Goal: Information Seeking & Learning: Learn about a topic

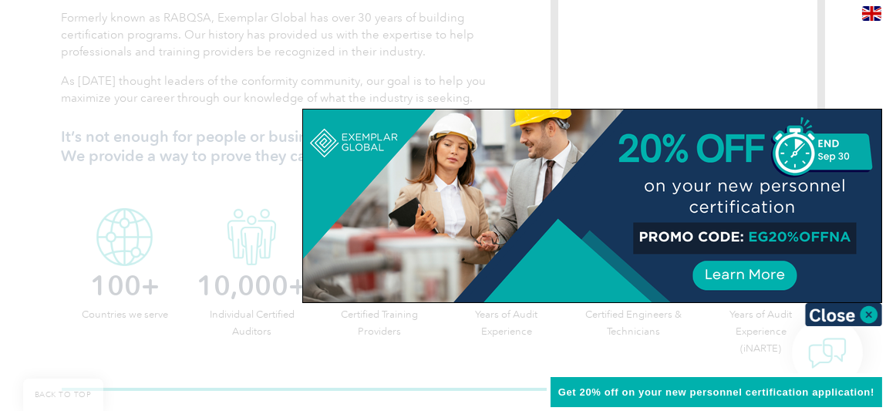
scroll to position [539, 0]
click at [868, 312] on img at bounding box center [843, 314] width 77 height 23
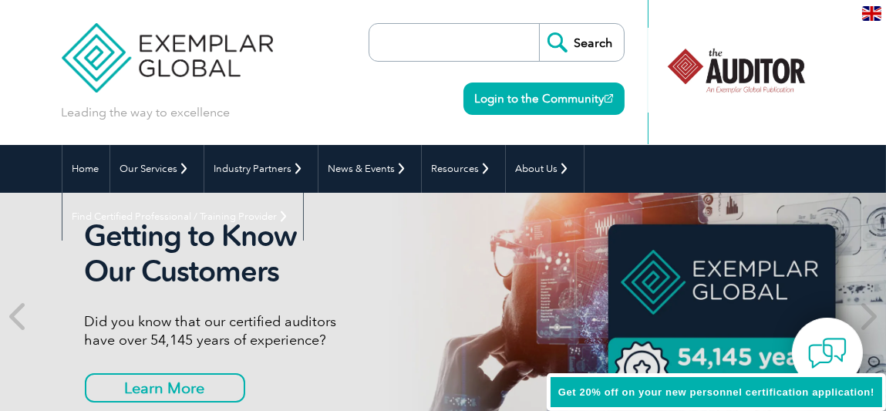
scroll to position [0, 0]
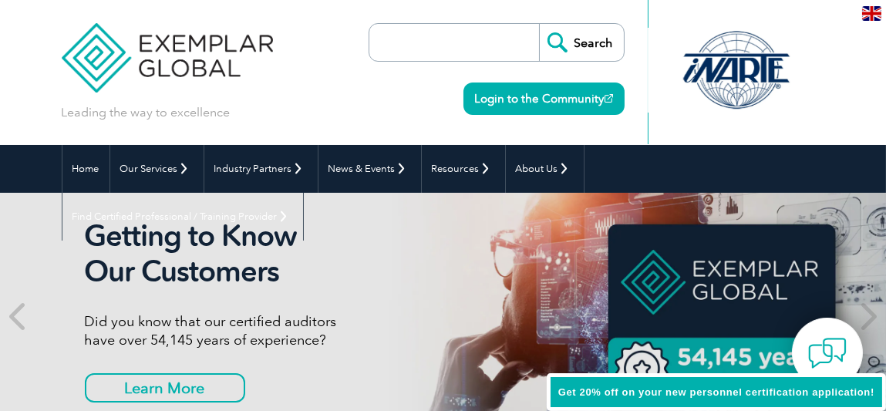
click at [467, 49] on input "search" at bounding box center [458, 42] width 162 height 37
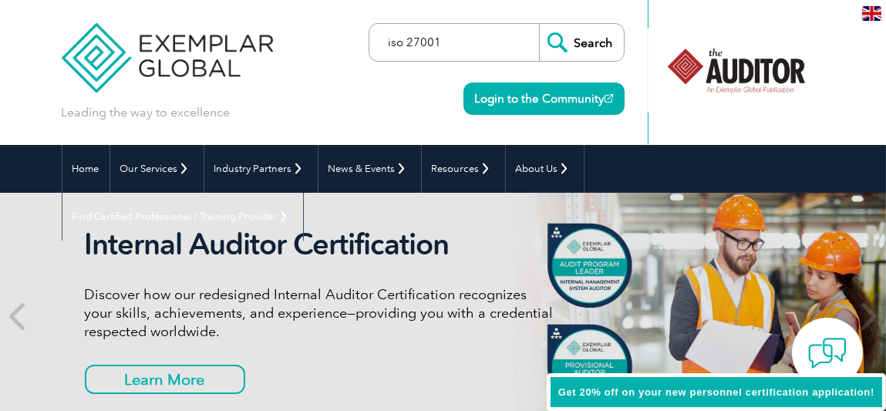
type input "iso 27001"
click at [583, 37] on input "Search" at bounding box center [581, 42] width 85 height 37
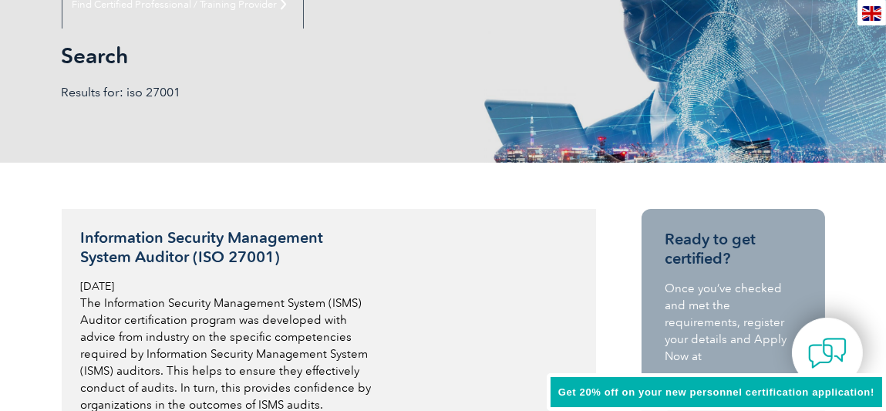
scroll to position [231, 0]
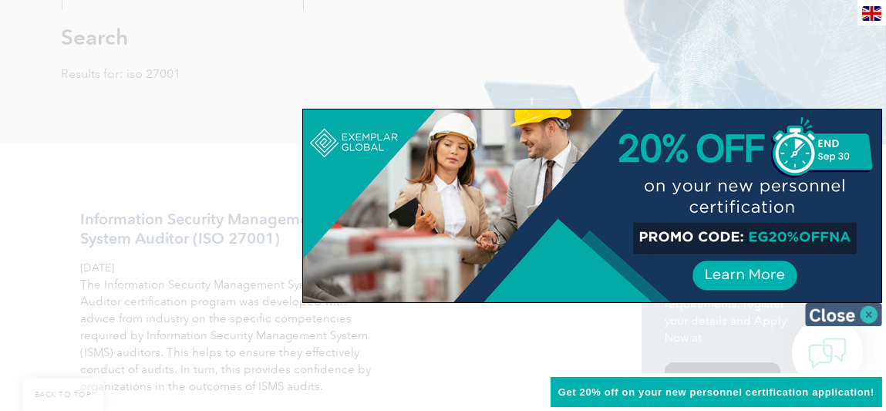
click at [867, 310] on img at bounding box center [843, 314] width 77 height 23
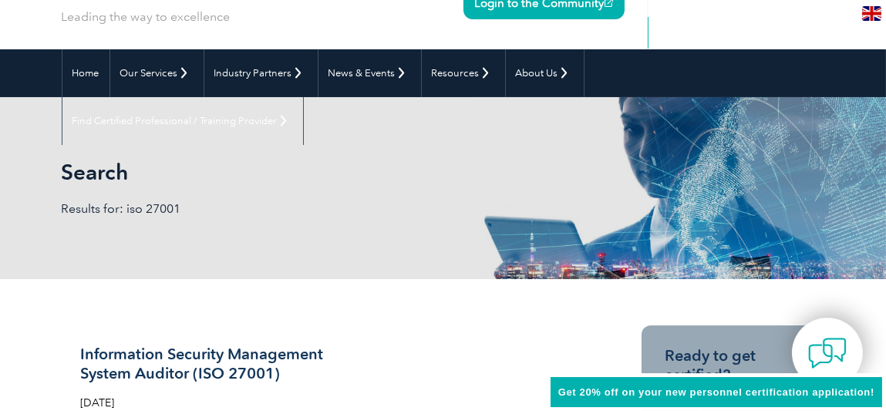
scroll to position [0, 0]
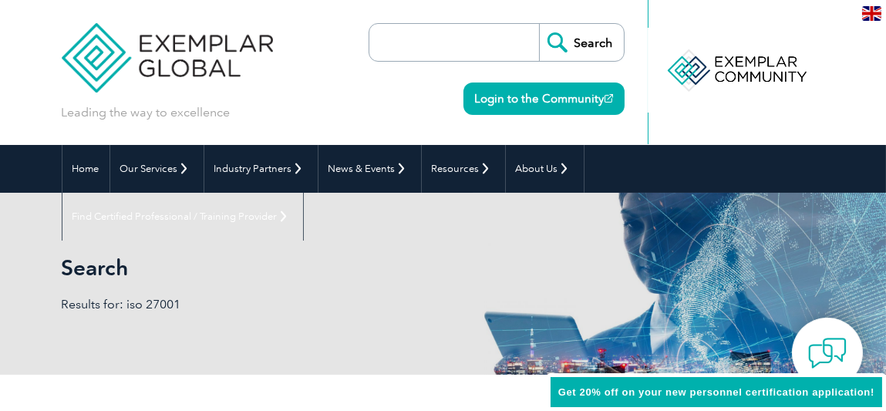
click at [474, 46] on input "search" at bounding box center [458, 42] width 162 height 37
paste input "ISO/IEC 27001 Lead Auditor"
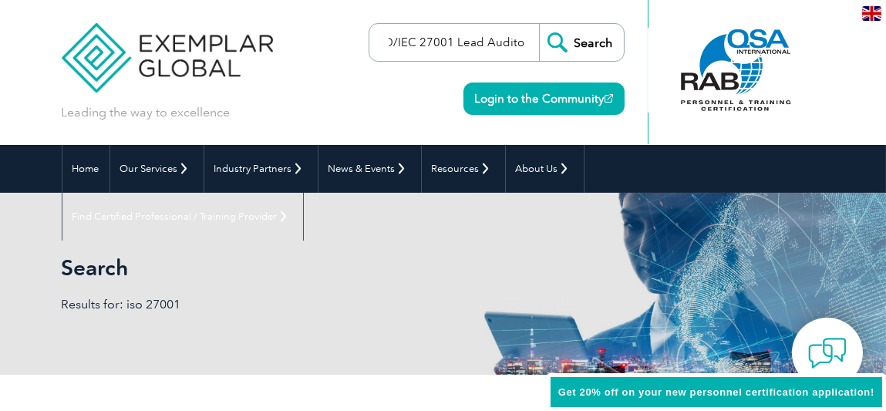
type input "ISO/IEC 27001 Lead Auditor"
click at [589, 39] on input "Search" at bounding box center [581, 42] width 85 height 37
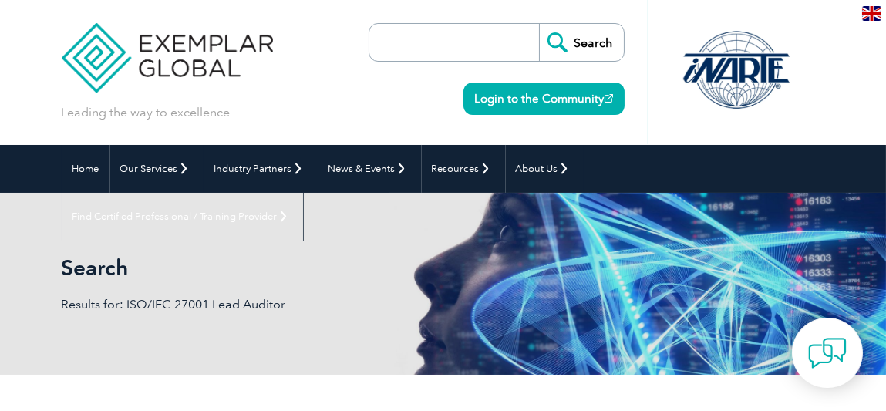
click at [426, 42] on input "search" at bounding box center [458, 42] width 162 height 37
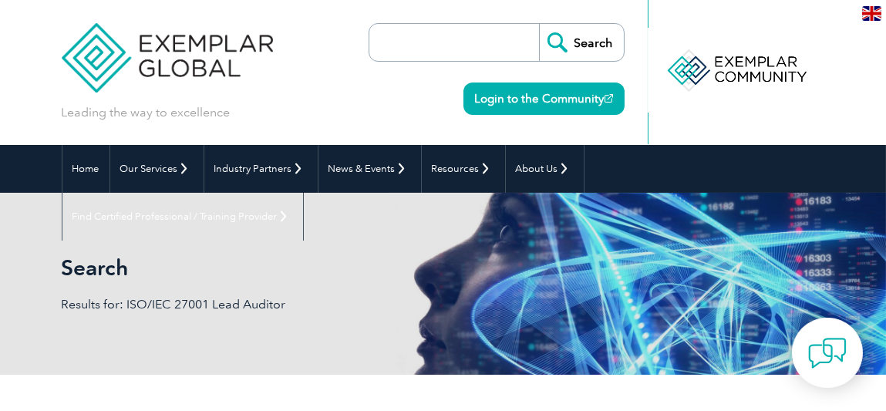
paste input "ISO/IEC 22301 BUSINESS CONTINUITY Lead Auditor"
type input "ISO/IEC 22301 BUSINESS CONTINUITY Lead Auditor"
click at [596, 41] on input "Search" at bounding box center [581, 42] width 85 height 37
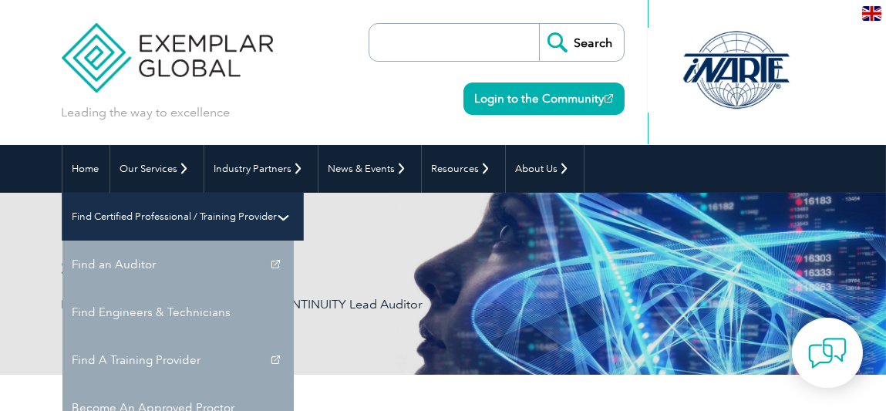
click at [303, 193] on link "Find Certified Professional / Training Provider" at bounding box center [182, 217] width 241 height 48
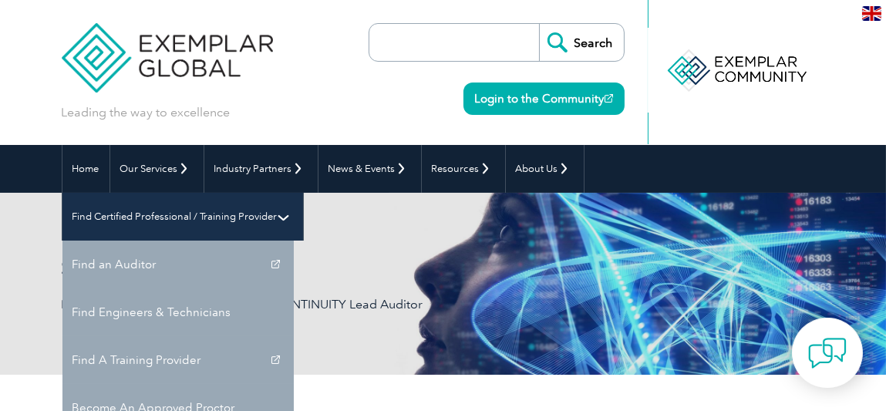
click at [303, 193] on link "Find Certified Professional / Training Provider" at bounding box center [182, 217] width 241 height 48
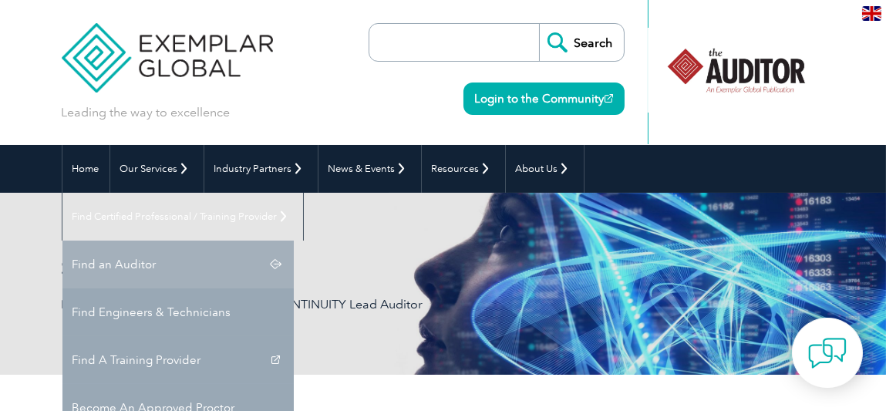
click at [294, 241] on link "Find an Auditor" at bounding box center [177, 265] width 231 height 48
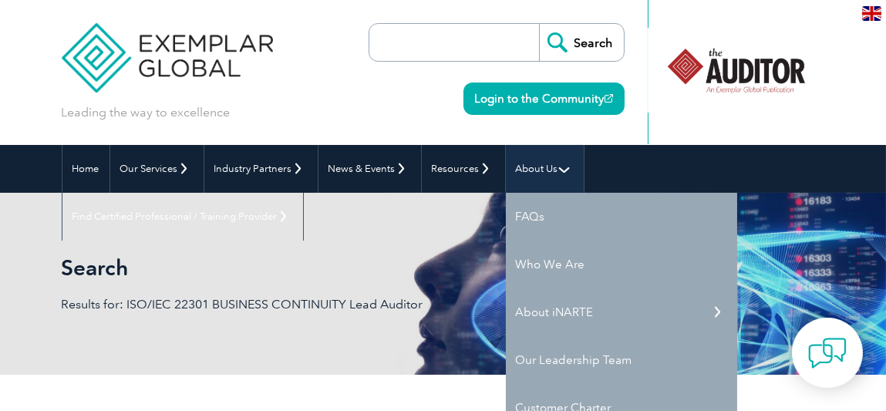
click at [534, 166] on link "About Us" at bounding box center [545, 169] width 78 height 48
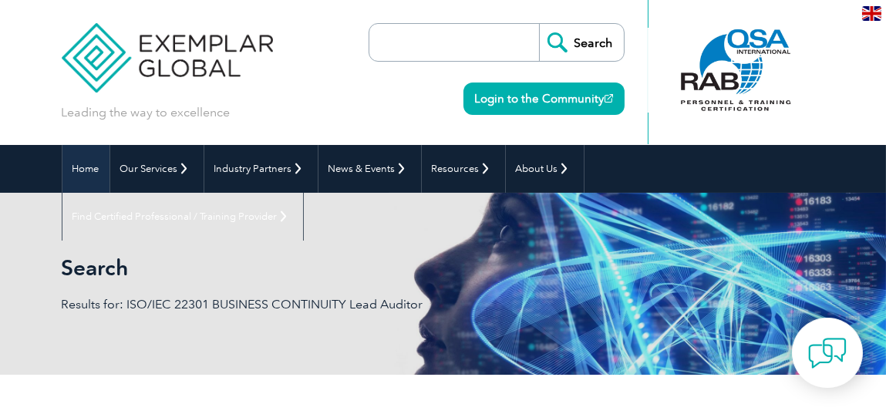
click at [85, 167] on link "Home" at bounding box center [85, 169] width 47 height 48
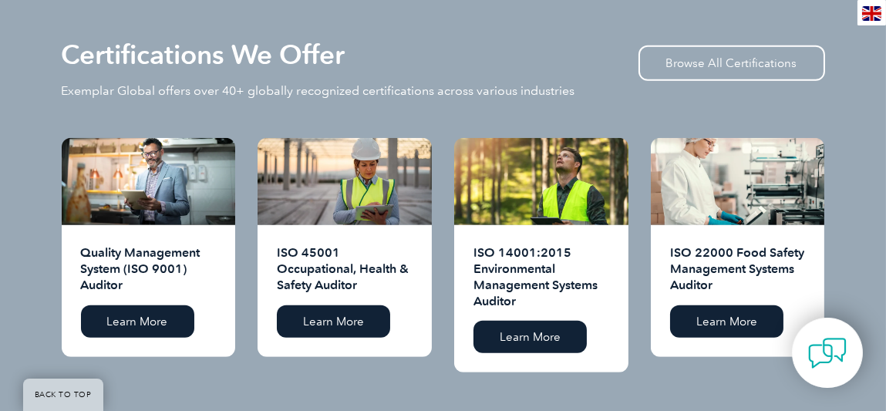
scroll to position [1464, 0]
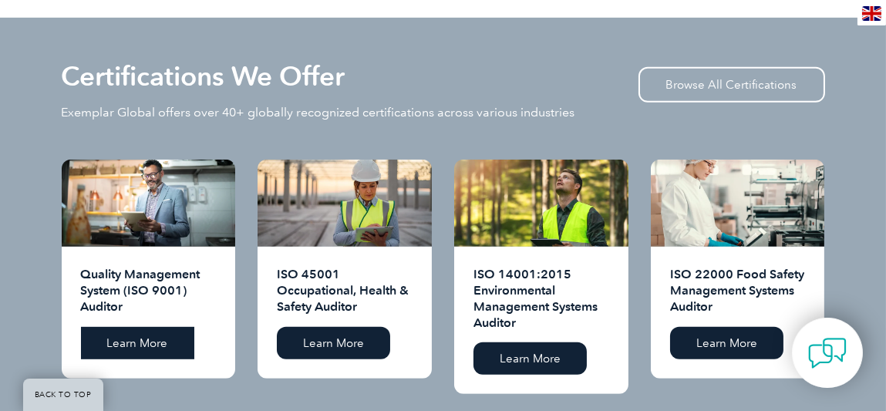
click at [158, 327] on link "Learn More" at bounding box center [137, 343] width 113 height 32
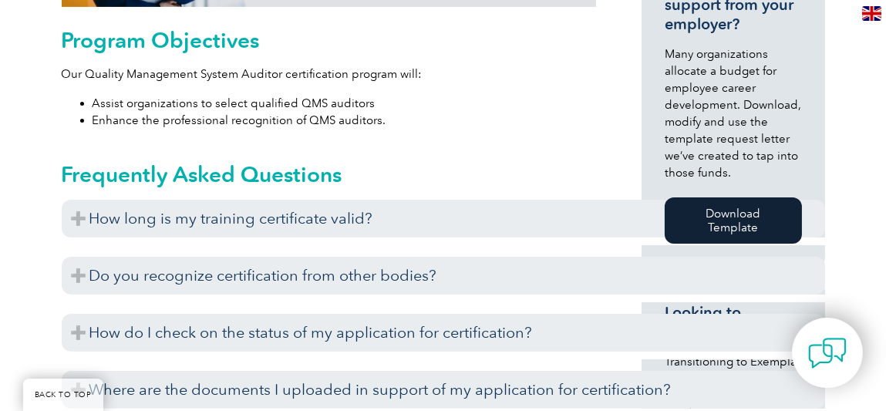
scroll to position [925, 0]
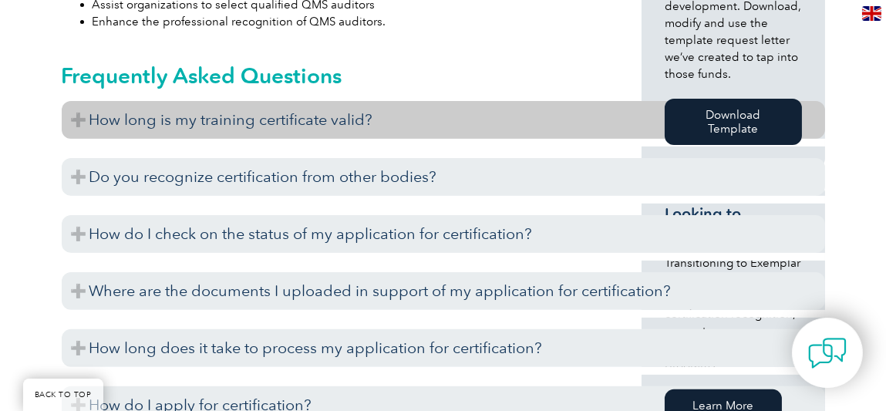
click at [554, 115] on h3 "How long is my training certificate valid?" at bounding box center [443, 120] width 763 height 38
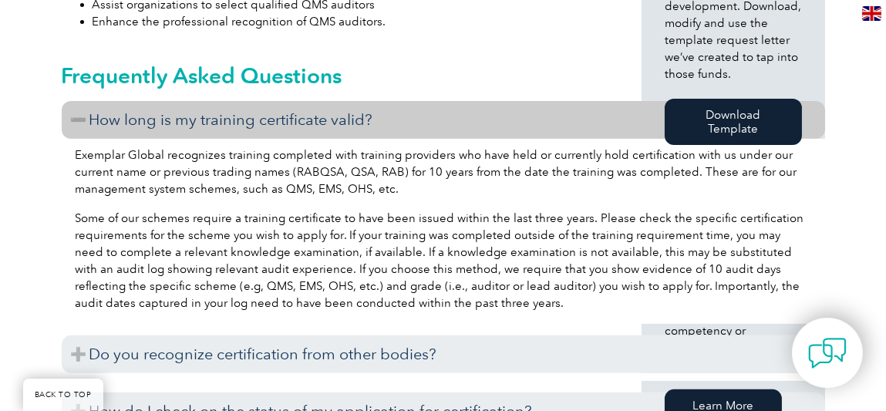
click at [431, 135] on h3 "How long is my training certificate valid?" at bounding box center [443, 120] width 763 height 38
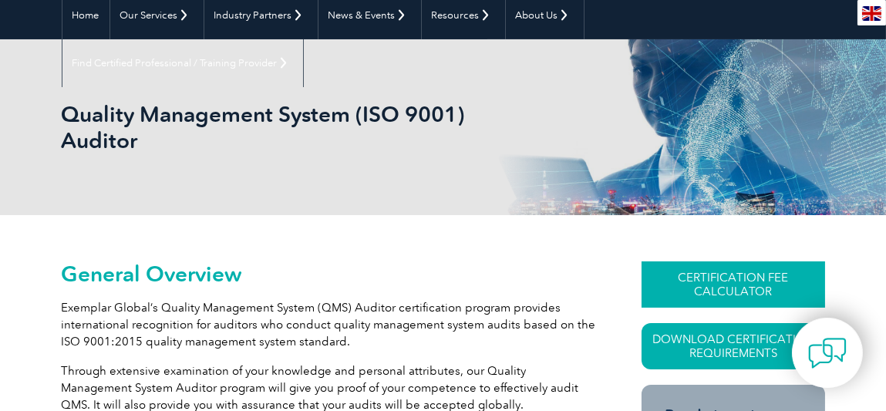
scroll to position [76, 0]
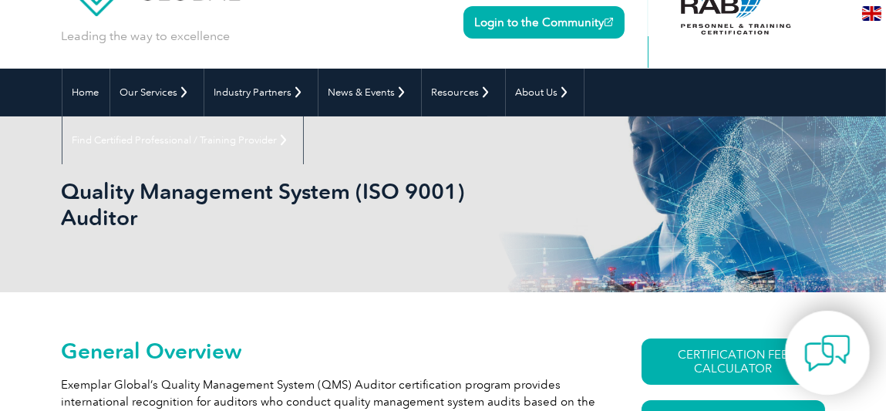
click at [831, 345] on img at bounding box center [827, 353] width 46 height 46
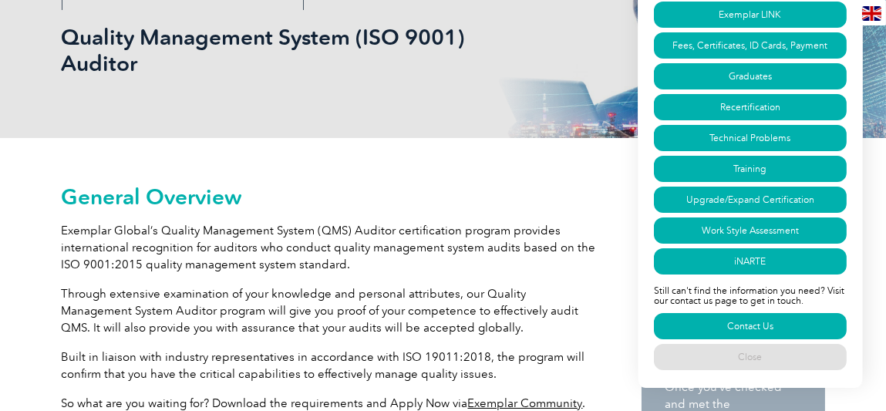
scroll to position [0, 0]
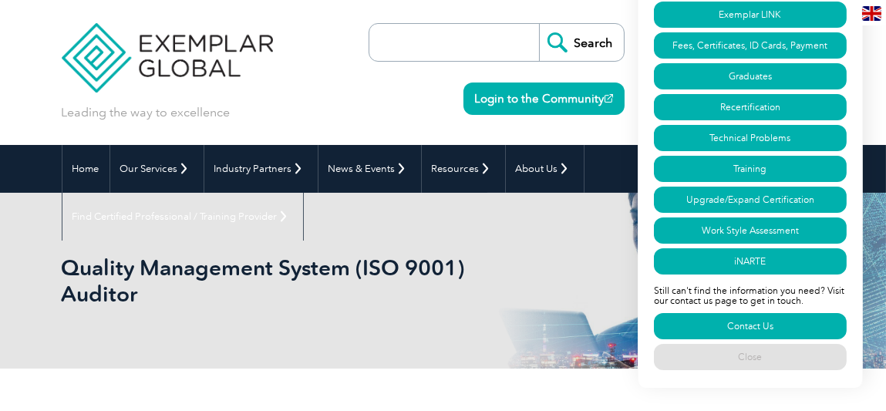
click at [457, 36] on input "search" at bounding box center [458, 42] width 162 height 37
drag, startPoint x: 457, startPoint y: 36, endPoint x: 402, endPoint y: 55, distance: 57.8
click at [402, 55] on input "search" at bounding box center [458, 42] width 162 height 37
type input "ISO/IEC 27001 Lead Auditor"
click at [567, 52] on input "Search" at bounding box center [581, 42] width 85 height 37
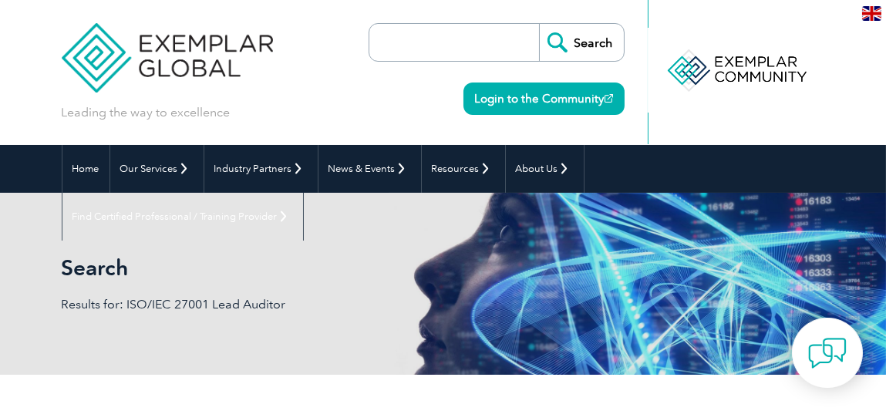
click at [459, 56] on input "search" at bounding box center [458, 42] width 162 height 37
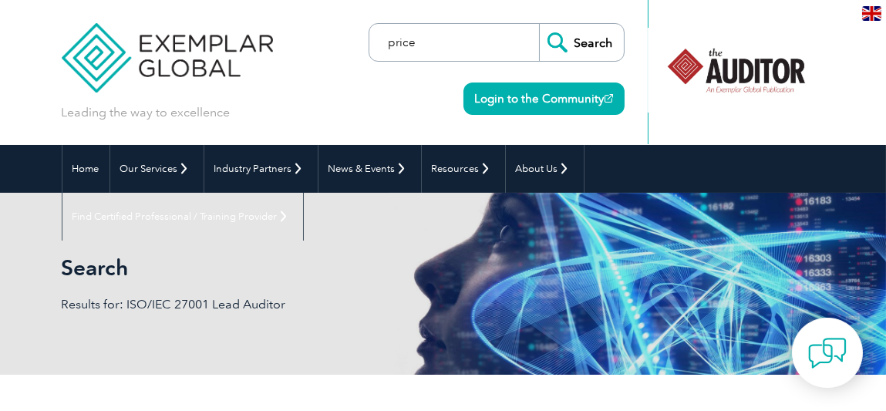
type input "price"
click at [539, 24] on input "Search" at bounding box center [581, 42] width 85 height 37
